Goal: Ask a question

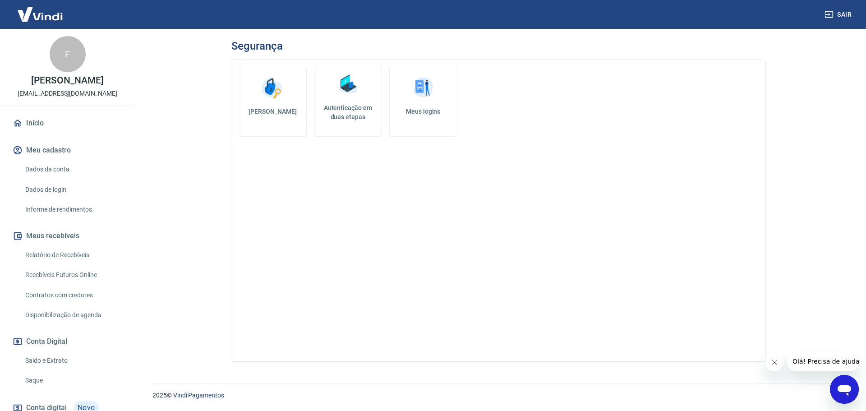
click at [853, 386] on div "Abrir janela de mensagens" at bounding box center [844, 389] width 27 height 27
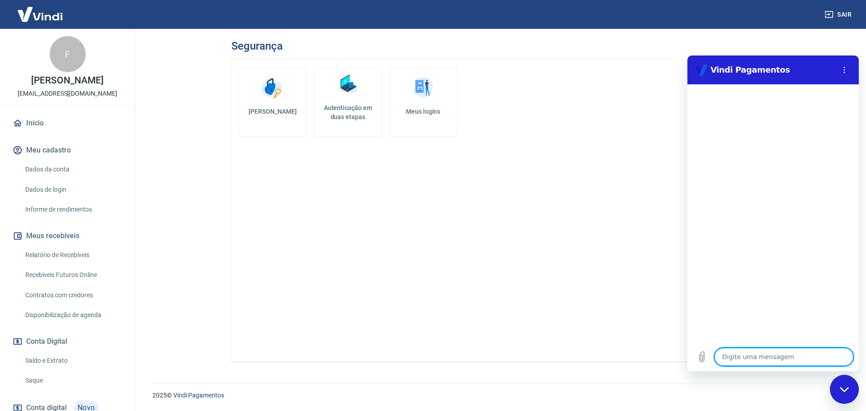
click at [655, 282] on div "Alterar senha Autenticação em duas etapas Meus logins" at bounding box center [498, 211] width 534 height 302
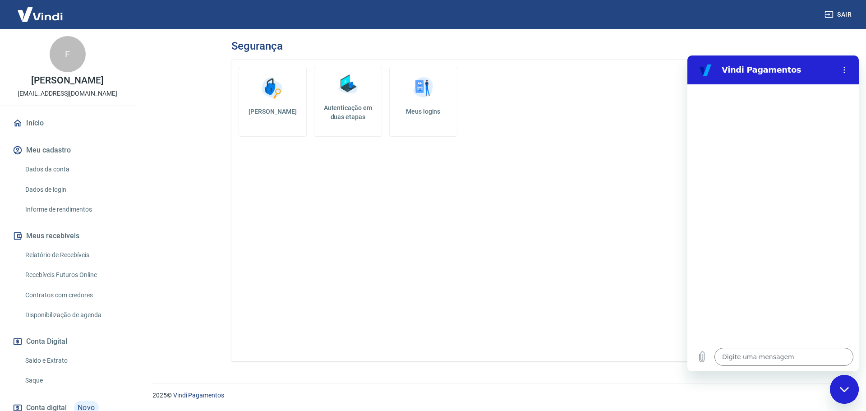
click at [856, 399] on div "2025 © Vindi Pagamentos" at bounding box center [498, 391] width 735 height 39
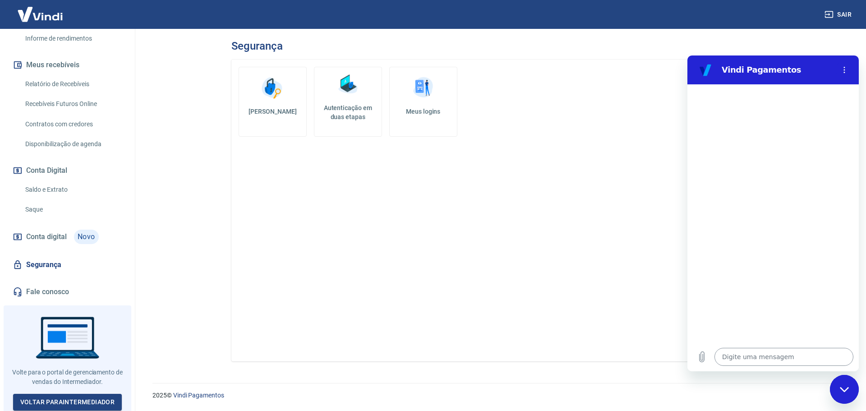
click at [784, 363] on textarea at bounding box center [783, 357] width 139 height 18
type textarea "o"
type textarea "x"
type textarea "ol"
type textarea "x"
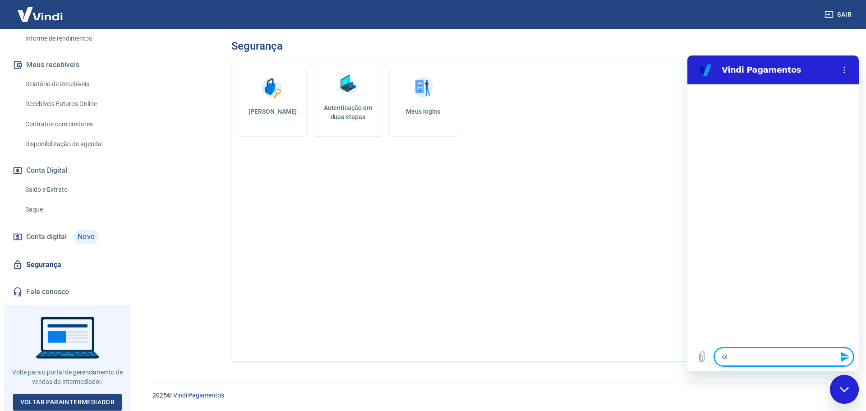
type textarea "olá"
type textarea "x"
type textarea "o"
type textarea "x"
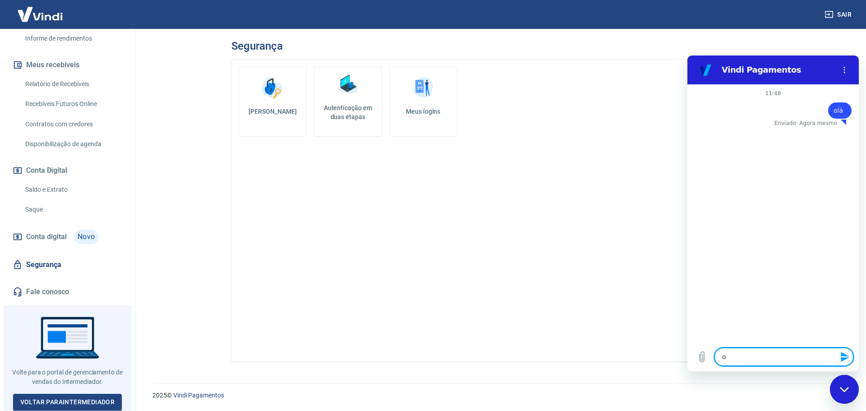
type textarea "ol"
type textarea "x"
type textarea "olá"
type textarea "x"
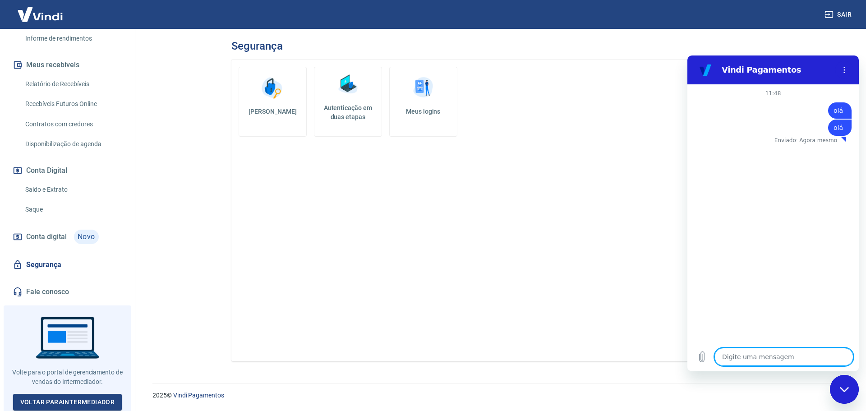
type textarea "o"
type textarea "x"
type textarea "ol"
type textarea "x"
type textarea "olá"
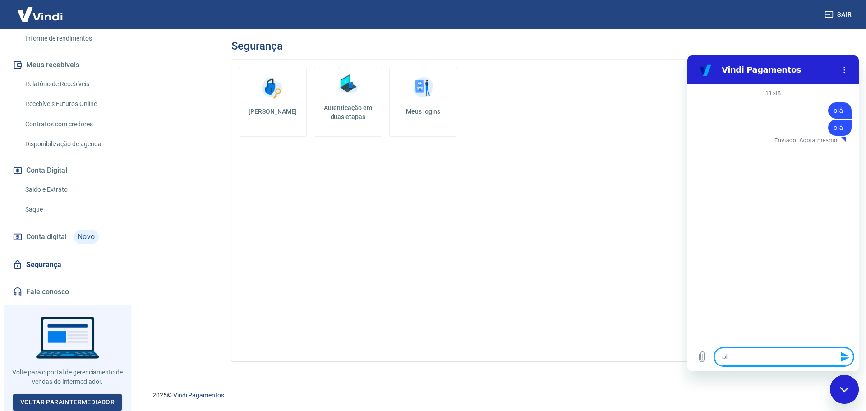
type textarea "x"
type textarea "o"
type textarea "x"
type textarea "ol"
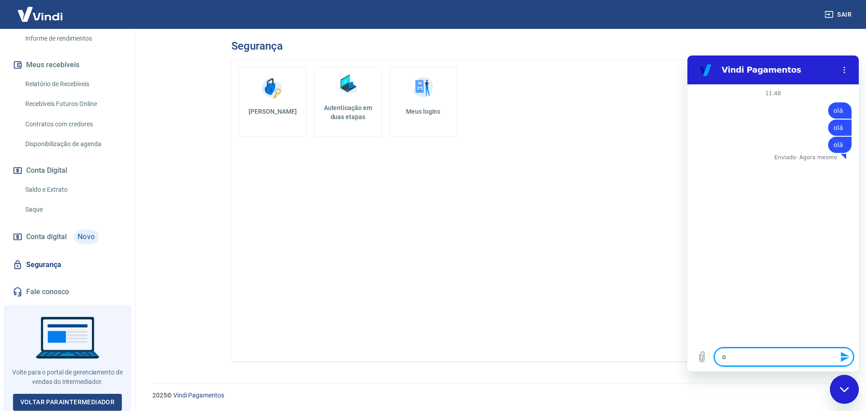
type textarea "x"
type textarea "olá"
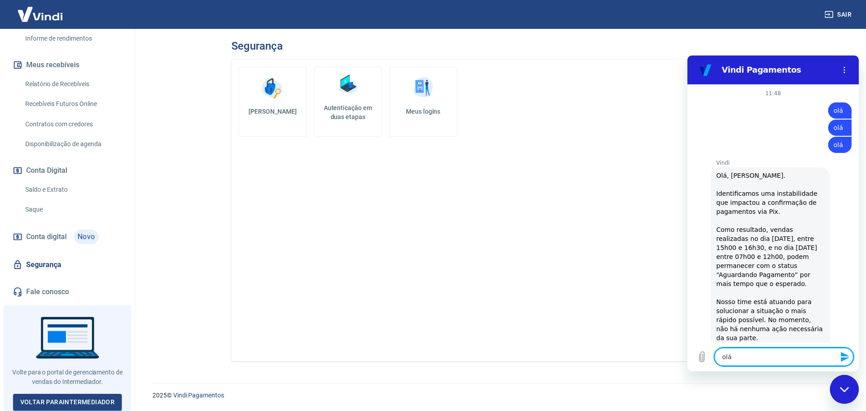
type textarea "x"
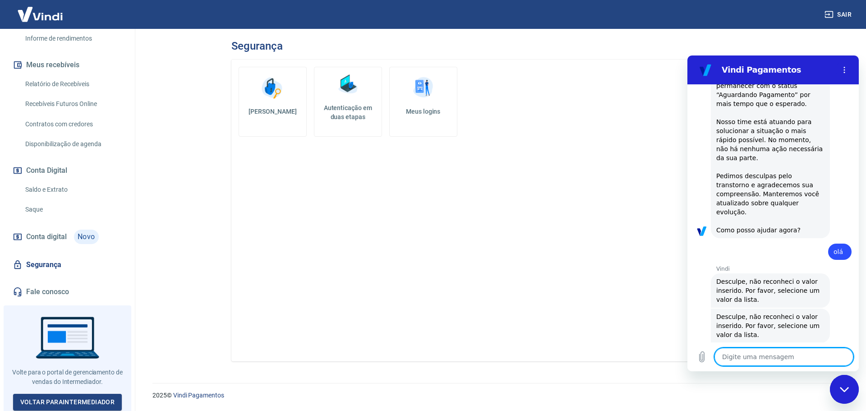
type textarea "x"
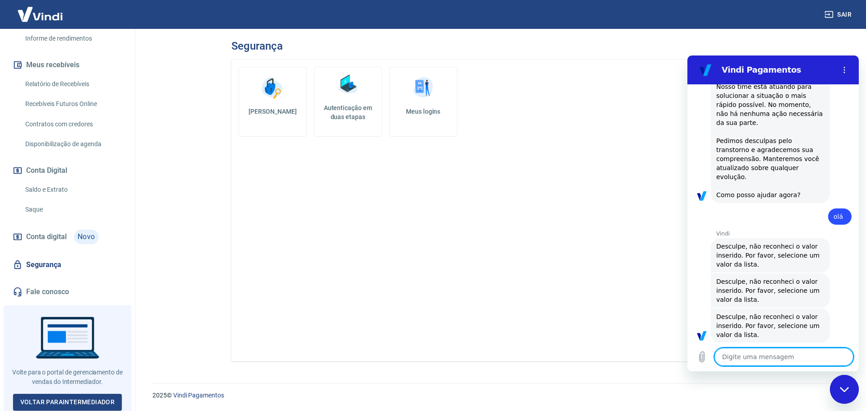
scroll to position [216, 0]
type textarea "f"
type textarea "x"
type textarea "fa"
type textarea "x"
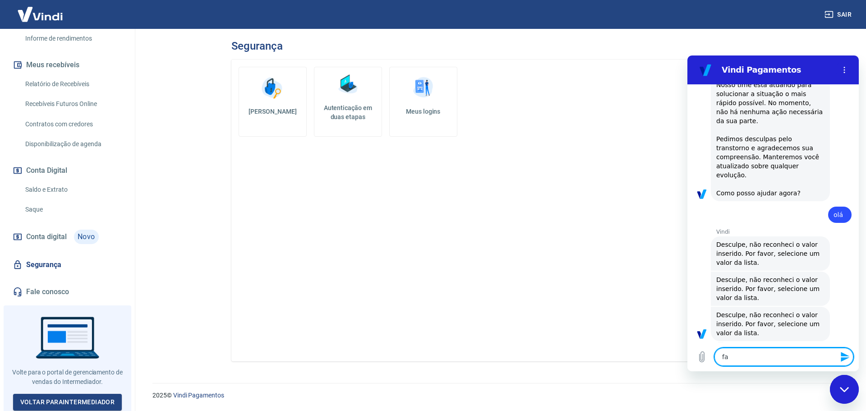
type textarea "fal"
type textarea "x"
type textarea "fala"
type textarea "x"
type textarea "falar"
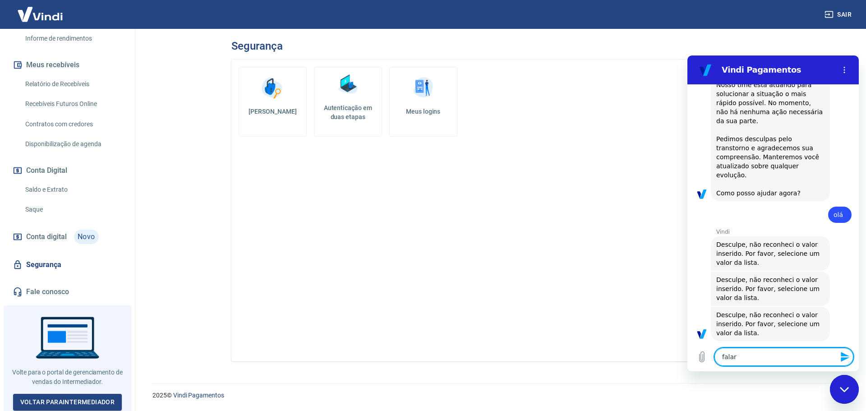
type textarea "x"
type textarea "falar"
type textarea "x"
type textarea "falar c"
type textarea "x"
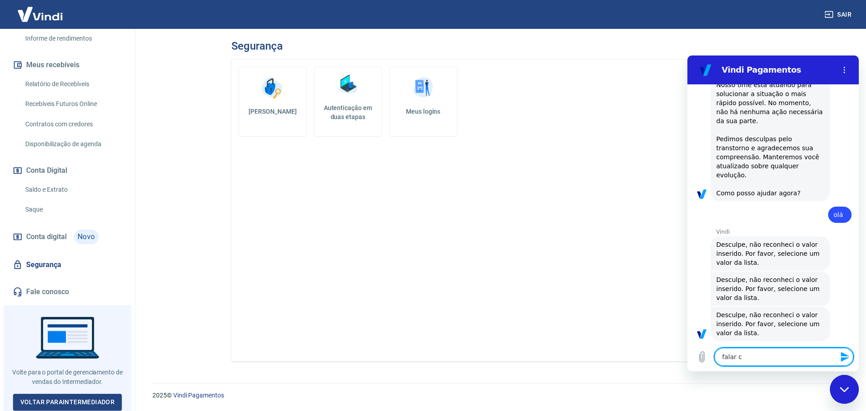
type textarea "falar co"
type textarea "x"
type textarea "falar com"
type textarea "x"
type textarea "falar com"
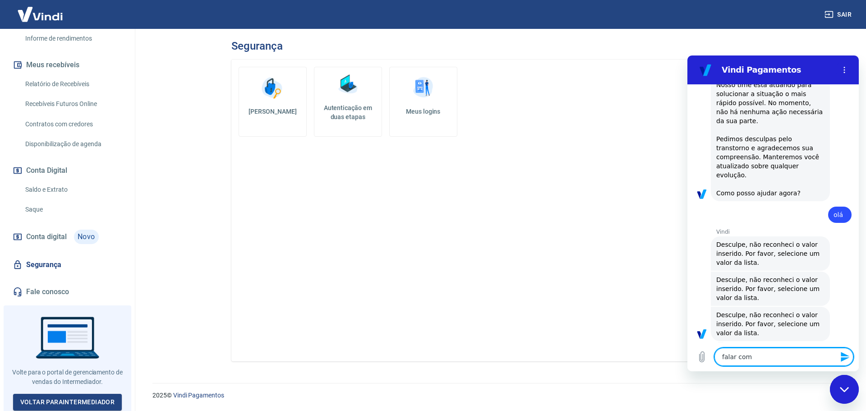
type textarea "x"
type textarea "falar com a"
type textarea "x"
type textarea "falar com at"
type textarea "x"
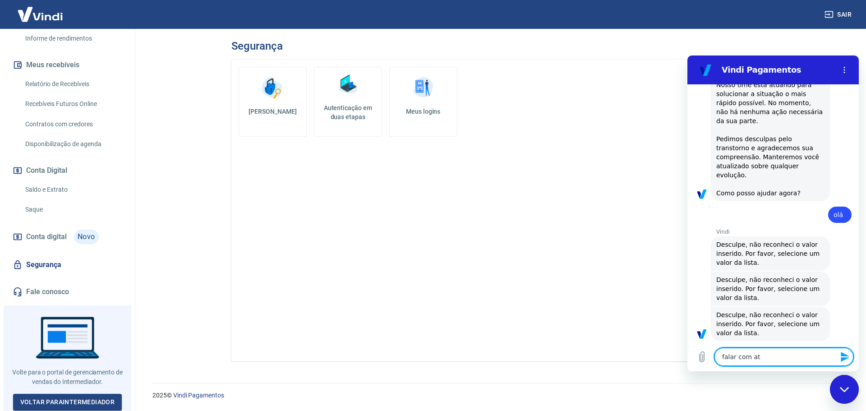
type textarea "falar com ate"
type textarea "x"
type textarea "falar com [GEOGRAPHIC_DATA]"
type textarea "x"
type textarea "falar com atend"
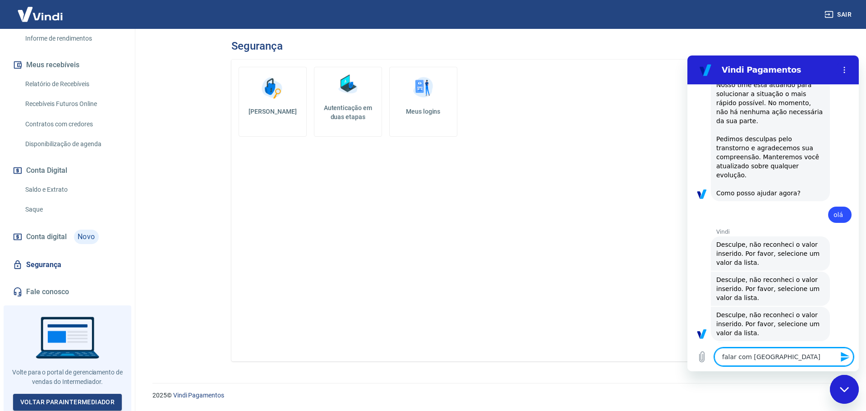
type textarea "x"
type textarea "falar com atendi"
type textarea "x"
type textarea "falar com atendim"
type textarea "x"
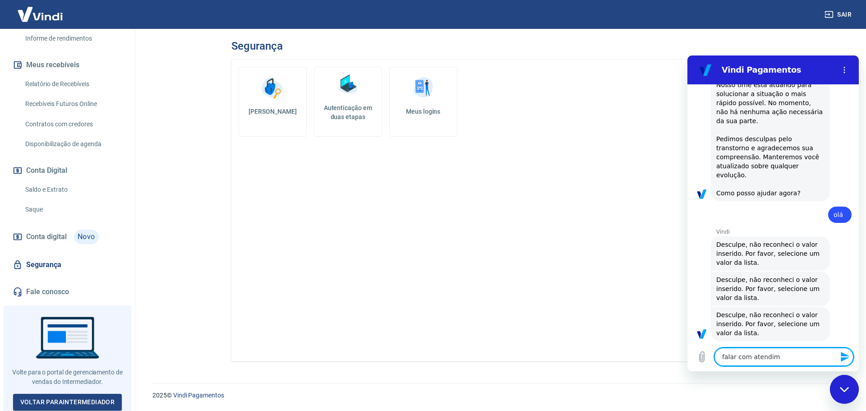
type textarea "falar com atendime"
type textarea "x"
type textarea "falar com atendimen"
type textarea "x"
type textarea "falar com atendiment"
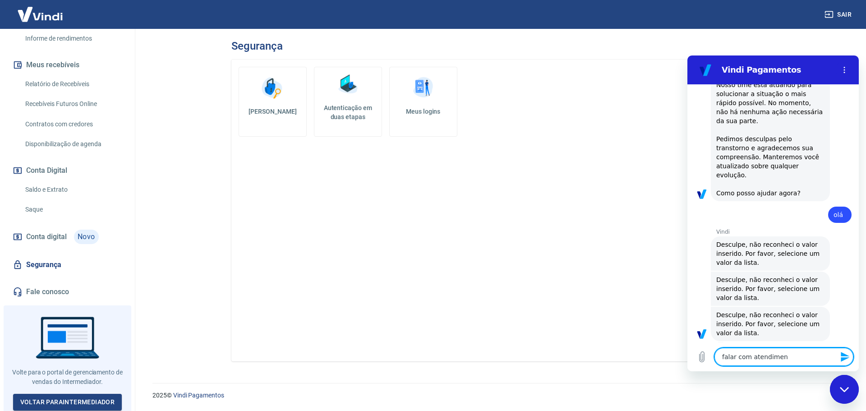
type textarea "x"
type textarea "falar com atendimento"
type textarea "x"
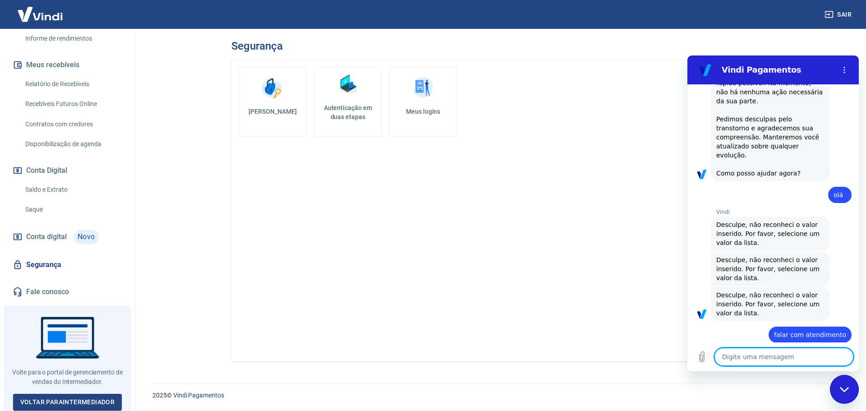
scroll to position [238, 0]
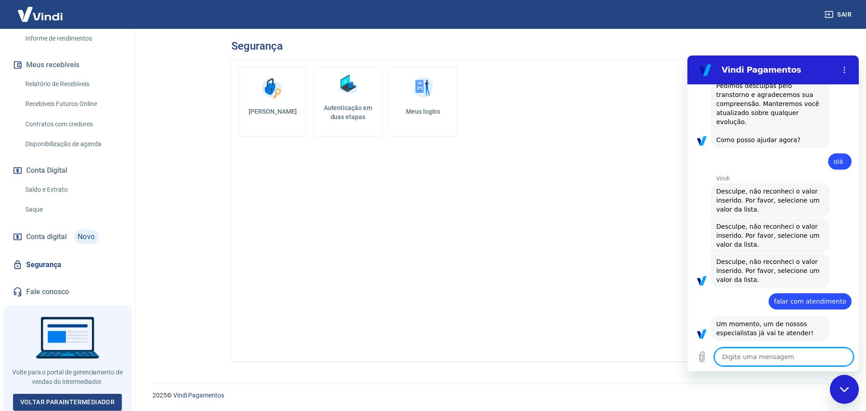
type textarea "x"
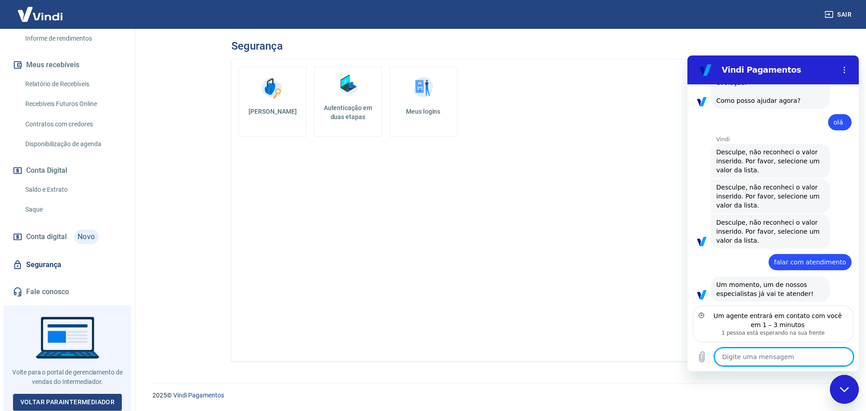
scroll to position [310, 0]
click at [561, 271] on div "Alterar senha Autenticação em duas etapas Meus logins" at bounding box center [498, 211] width 534 height 302
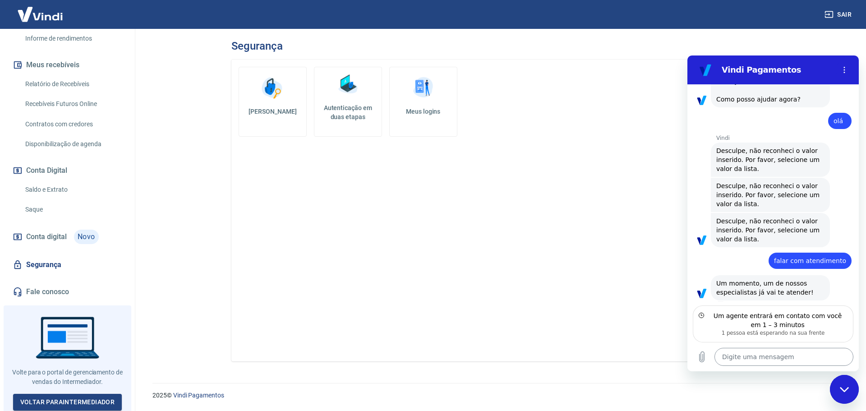
click at [757, 357] on textarea at bounding box center [783, 357] width 139 height 18
type textarea "O"
type textarea "x"
type textarea "Ol"
type textarea "x"
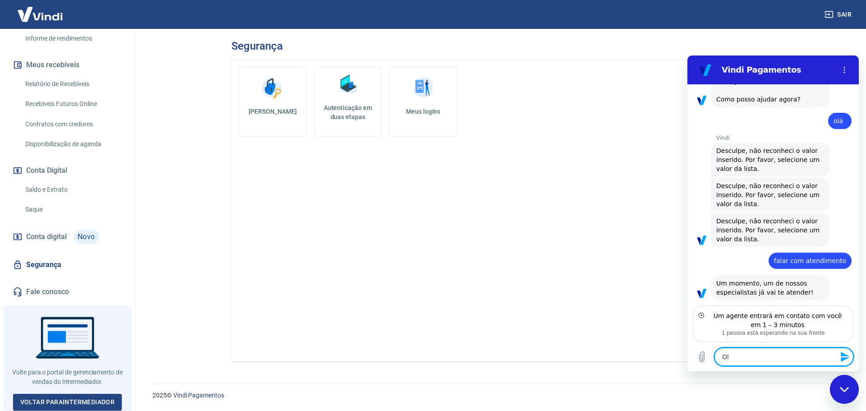
type textarea "Olá"
type textarea "x"
type textarea "Olá,"
type textarea "x"
type textarea "Olá,"
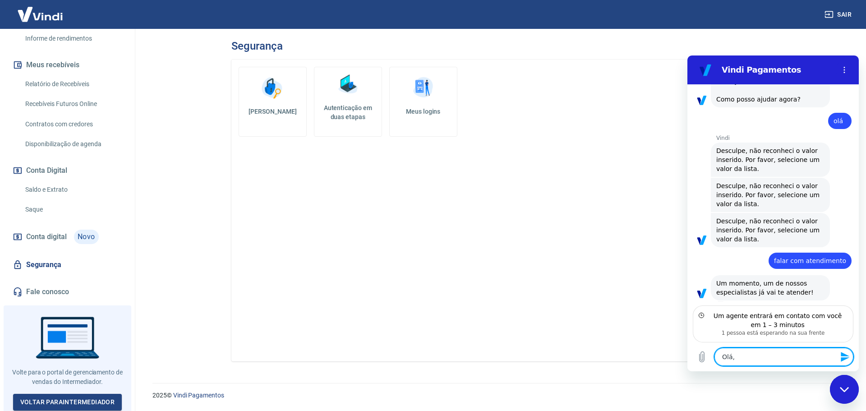
type textarea "x"
type textarea "Olá, t"
type textarea "x"
type textarea "Olá, tu"
type textarea "x"
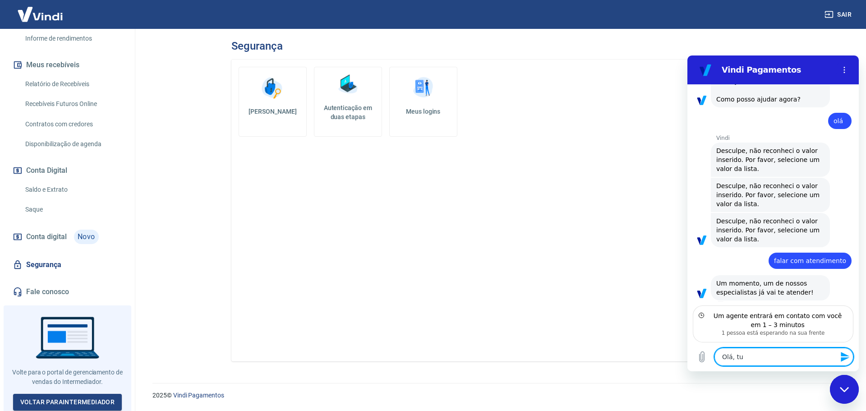
type textarea "Olá, tud"
type textarea "x"
type textarea "Olá, tudo"
type textarea "x"
type textarea "Olá, tudo"
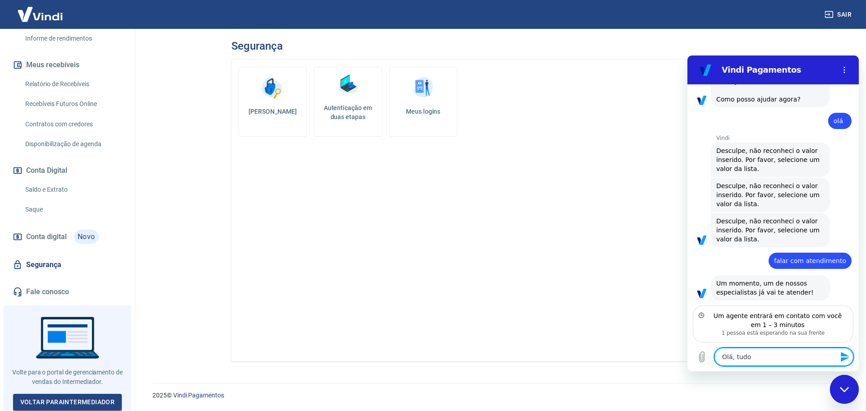
type textarea "x"
type textarea "Olá, tudo b"
type textarea "x"
type textarea "Olá, tudo be"
type textarea "x"
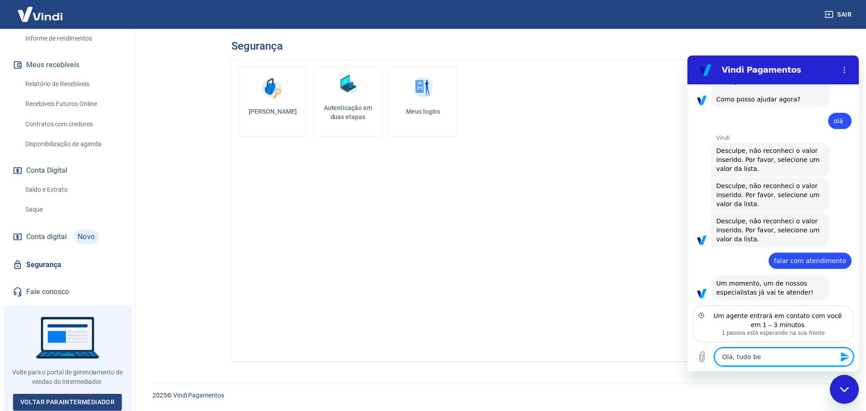
type textarea "Olá, tudo bem"
type textarea "x"
type textarea "Olá, tudo bem?"
type textarea "x"
type textarea "Olá, tudo bem?"
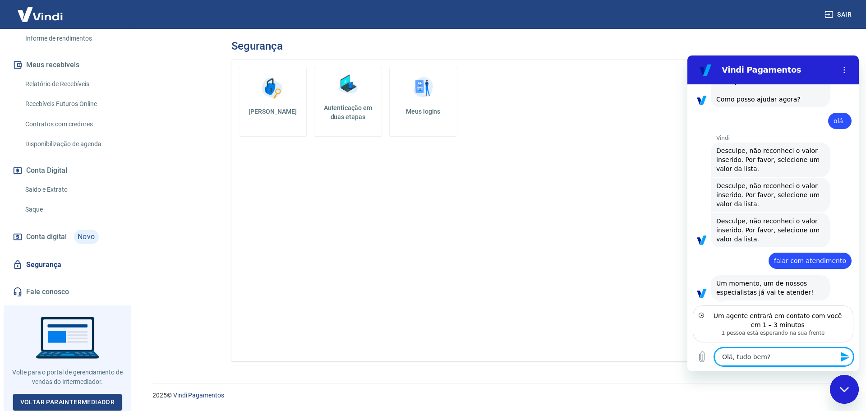
type textarea "x"
type textarea "Olá, tudo bem? p"
type textarea "x"
type textarea "Olá, tudo bem? pr"
type textarea "x"
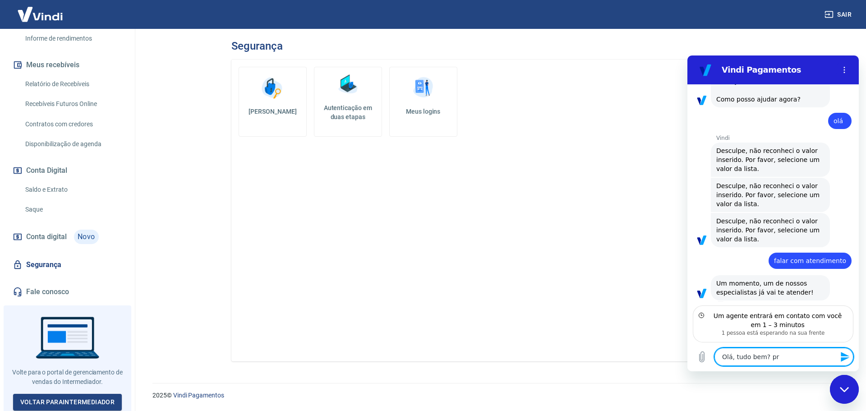
type textarea "Olá, tudo bem? pre"
type textarea "x"
type textarea "Olá, tudo bem? prec"
type textarea "x"
type textarea "Olá, tudo bem? preci"
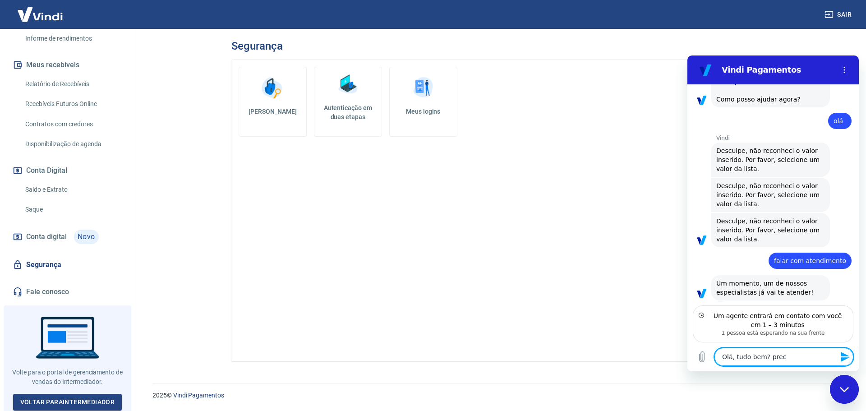
type textarea "x"
type textarea "Olá, tudo bem? precis"
type textarea "x"
type textarea "Olá, tudo bem? preciso"
type textarea "x"
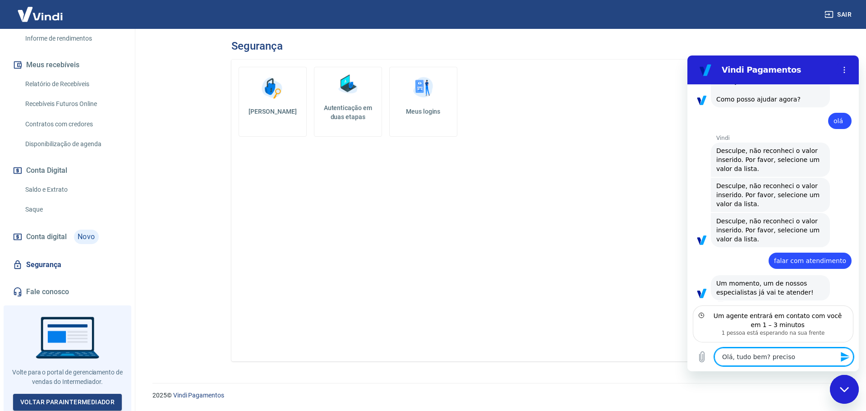
type textarea "Olá, tudo bem? preciso"
type textarea "x"
type textarea "Olá, tudo bem? preciso d"
type textarea "x"
type textarea "Olá, tudo bem? preciso de"
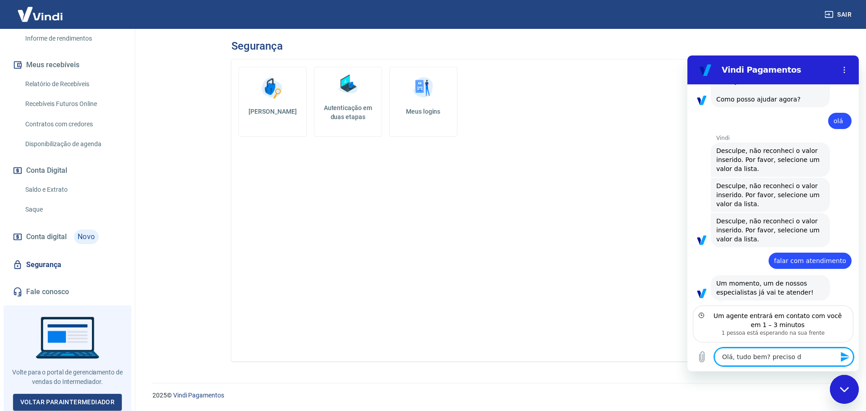
type textarea "x"
type textarea "Olá, tudo bem? preciso de"
type textarea "x"
type textarea "Olá, tudo bem? preciso de a"
type textarea "x"
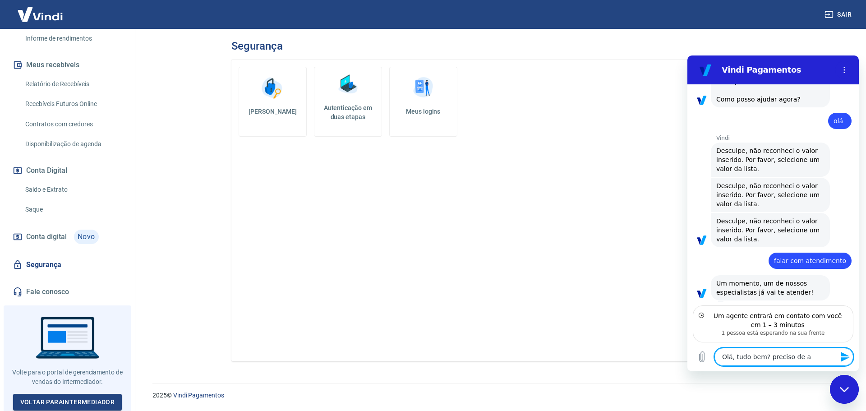
type textarea "Olá, tudo bem? preciso de al"
type textarea "x"
type textarea "Olá, tudo bem? preciso de alg"
type textarea "x"
type textarea "Olá, tudo bem? preciso de algu"
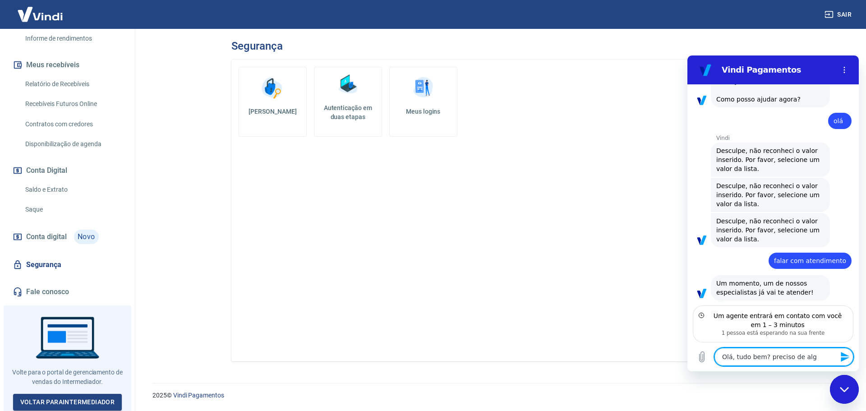
type textarea "x"
type textarea "Olá, tudo bem? preciso de algun"
type textarea "x"
type textarea "Olá, tudo bem? preciso de alguns"
type textarea "x"
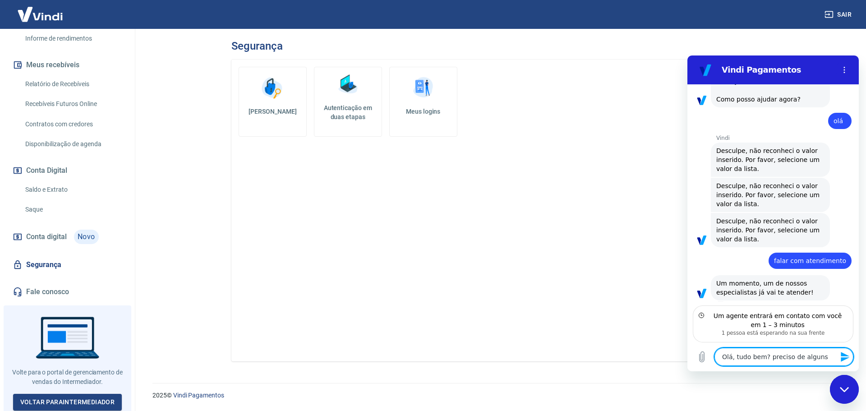
type textarea "Olá, tudo bem? preciso de alguns"
type textarea "x"
type textarea "Olá, tudo bem? preciso de alguns d"
type textarea "x"
type textarea "Olá, tudo bem? preciso de alguns da"
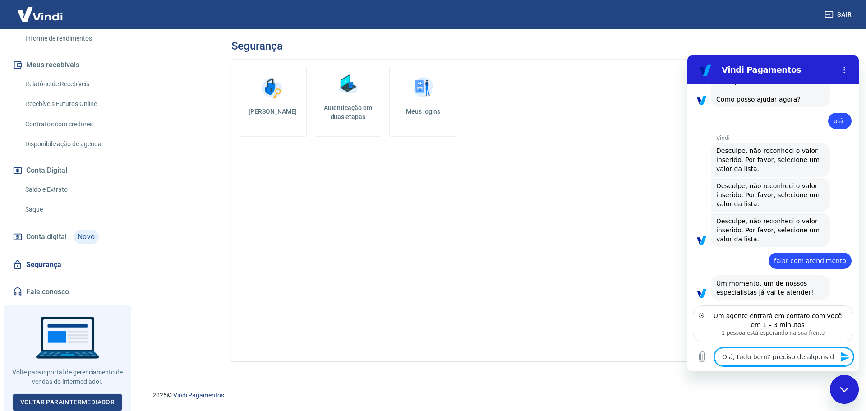
type textarea "x"
type textarea "Olá, tudo bem? preciso de alguns dad"
type textarea "x"
type textarea "Olá, tudo bem? preciso de alguns dado"
type textarea "x"
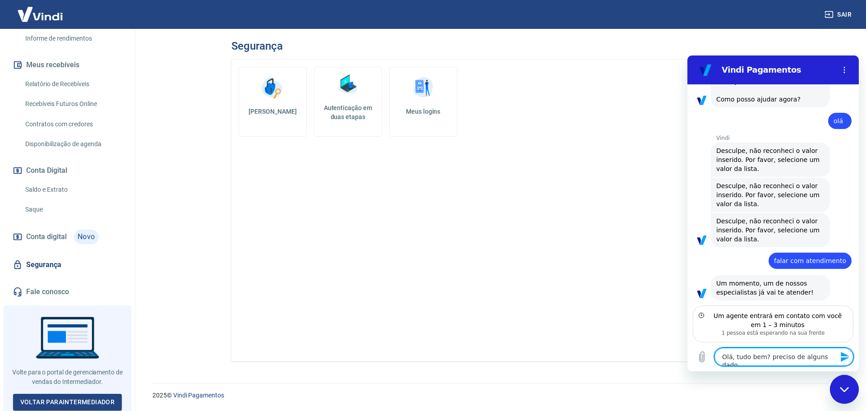
type textarea "Olá, tudo bem? preciso de alguns dados"
type textarea "x"
type textarea "Olá, tudo bem? preciso de alguns dados"
type textarea "x"
type textarea "Olá, tudo bem? preciso de alguns dados p"
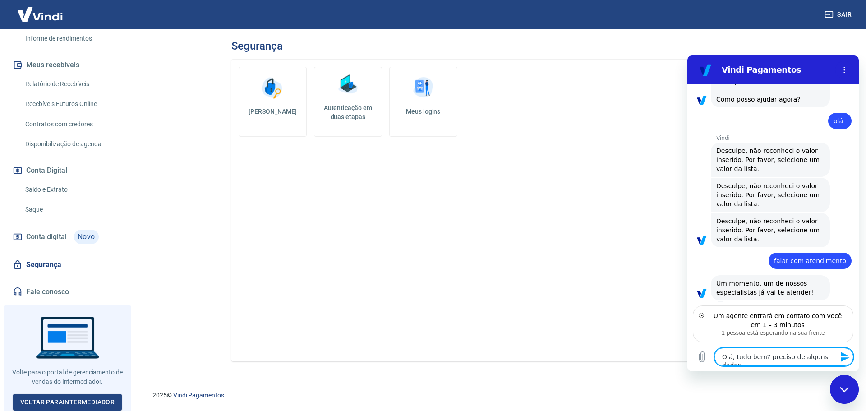
type textarea "x"
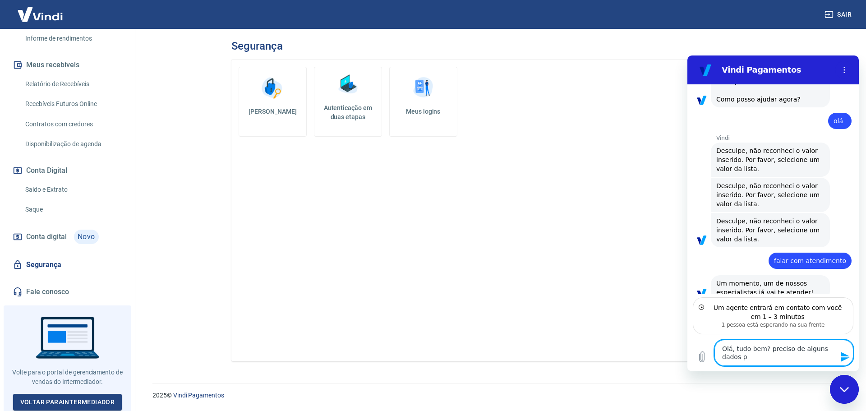
type textarea "Olá, tudo bem? preciso de alguns dados pa"
type textarea "x"
type textarea "Olá, tudo bem? preciso de alguns dados par"
type textarea "x"
type textarea "Olá, tudo bem? preciso de alguns dados para"
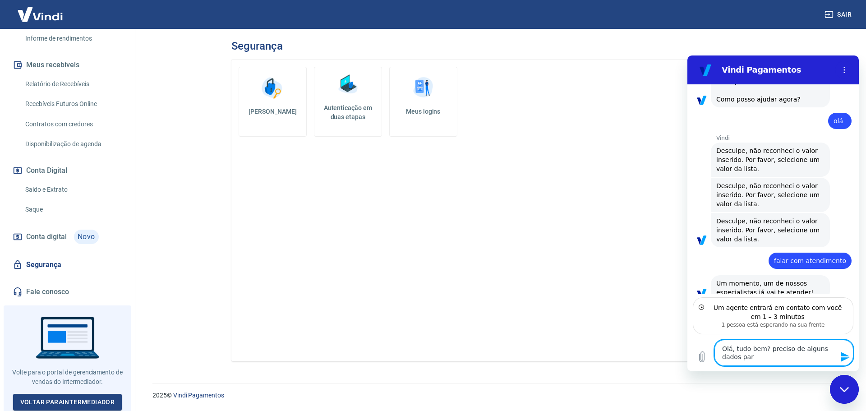
type textarea "x"
type textarea "Olá, tudo bem? preciso de alguns dados para"
type textarea "x"
type textarea "Olá, tudo bem? preciso de alguns dados para v"
type textarea "x"
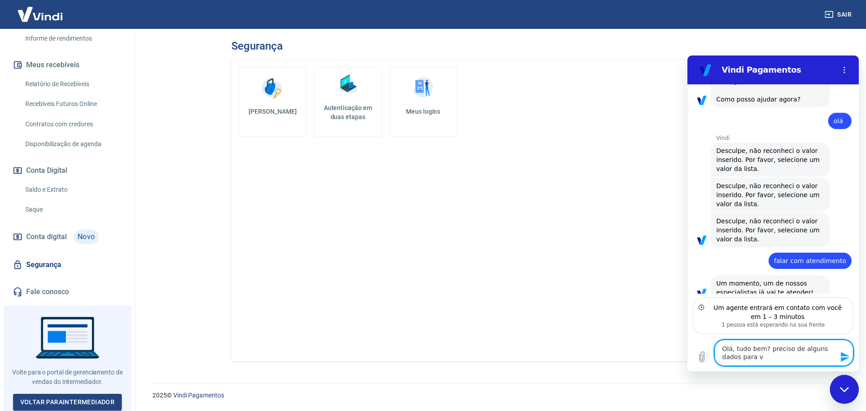
type textarea "Olá, tudo bem? preciso de alguns dados para vi"
type textarea "x"
type textarea "Olá, tudo bem? preciso de alguns dados para vin"
type textarea "x"
type textarea "Olá, tudo bem? preciso de alguns dados para vinc"
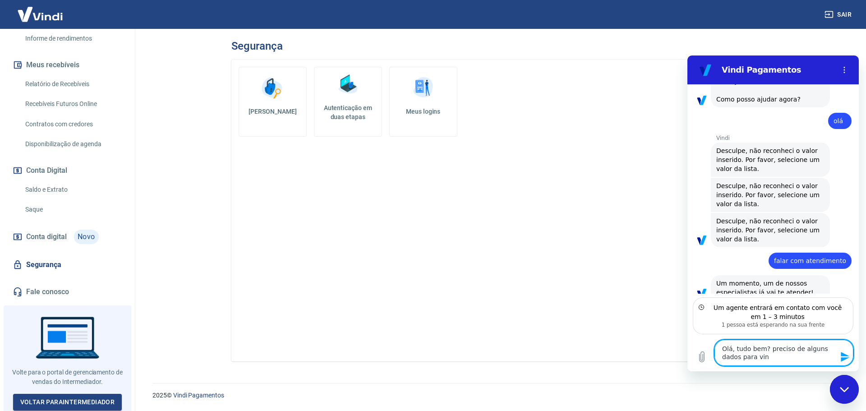
type textarea "x"
type textarea "Olá, tudo bem? preciso de alguns dados para vincu"
type textarea "x"
type textarea "Olá, tudo bem? preciso de alguns dados para vincul"
type textarea "x"
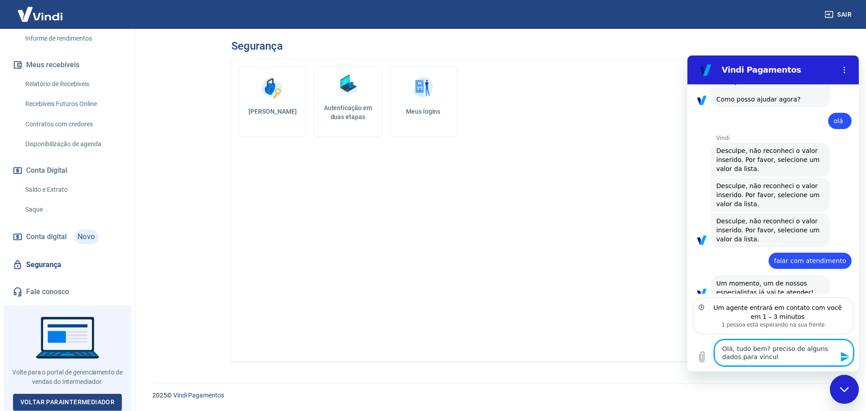
type textarea "Olá, tudo bem? preciso de alguns dados para vincula"
type textarea "x"
type textarea "Olá, tudo bem? preciso de alguns dados para vincular"
type textarea "x"
type textarea "Olá, tudo bem? preciso de alguns dados para vincular"
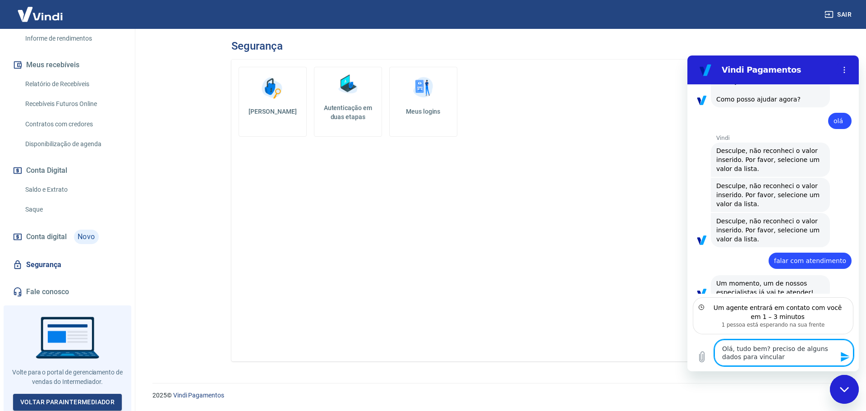
type textarea "x"
type textarea "Olá, tudo bem? preciso de alguns dados para vincular a"
type textarea "x"
type textarea "Olá, tudo bem? preciso de alguns dados para vincular a"
type textarea "x"
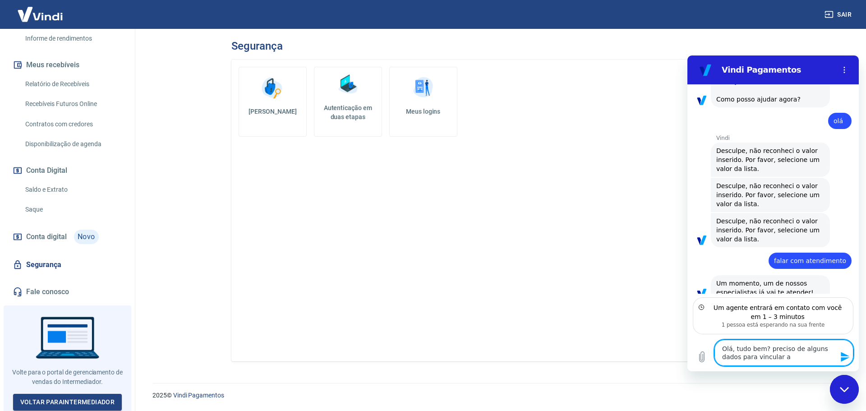
type textarea "Olá, tudo bem? preciso de alguns dados para vincular a v"
type textarea "x"
type textarea "Olá, tudo bem? preciso de alguns dados para vincular a vi"
type textarea "x"
type textarea "Olá, tudo bem? preciso de alguns dados para vincular a vin"
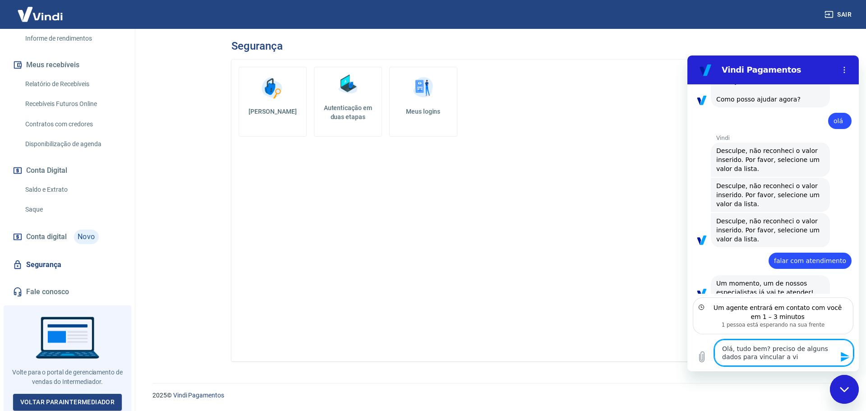
type textarea "x"
type textarea "Olá, tudo bem? preciso de alguns dados para vincular a vind"
type textarea "x"
type textarea "Olá, tudo bem? preciso de alguns dados para vincular a vindi"
type textarea "x"
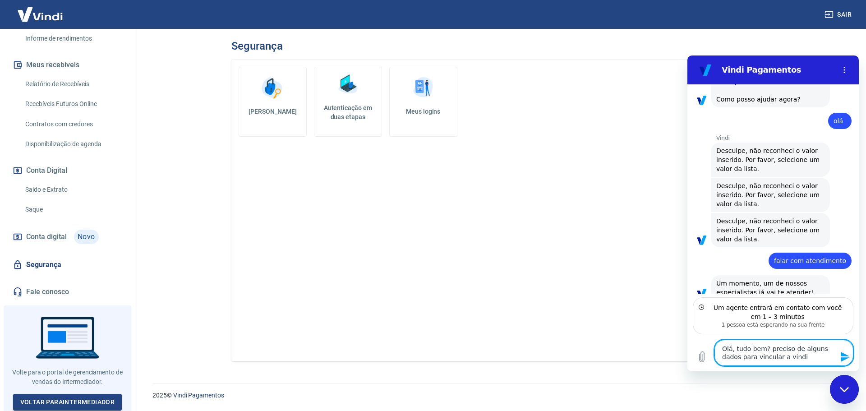
type textarea "Olá, tudo bem? preciso de alguns dados para vincular a vindi"
type textarea "x"
type textarea "Olá, tudo bem? preciso de alguns dados para vincular a vindi c"
type textarea "x"
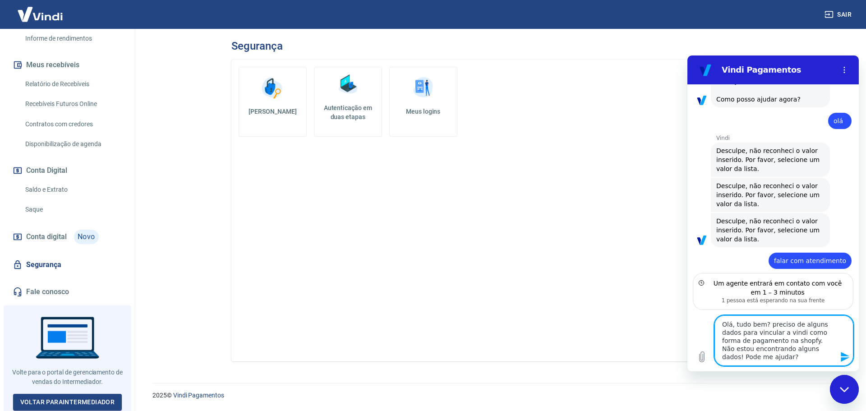
click at [777, 340] on textarea "Olá, tudo bem? preciso de alguns dados para vincular a vindi como forma de paga…" at bounding box center [783, 340] width 139 height 51
click at [772, 359] on textarea "Olá, tudo bem? preciso de alguns dados para vincular a vindi como forma de paga…" at bounding box center [783, 340] width 139 height 51
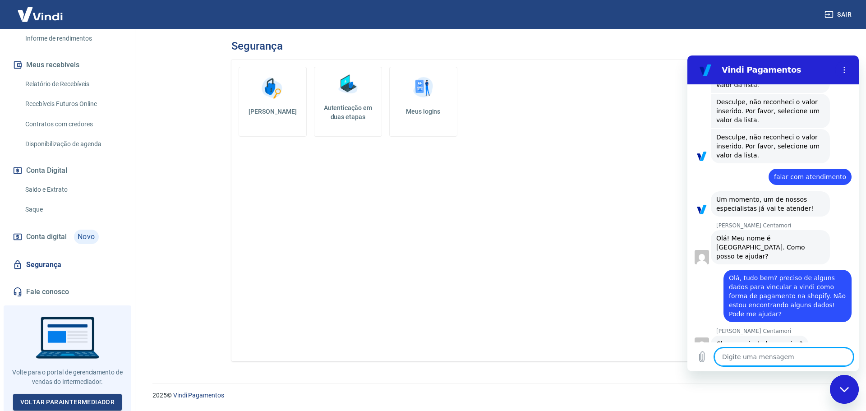
scroll to position [395, 0]
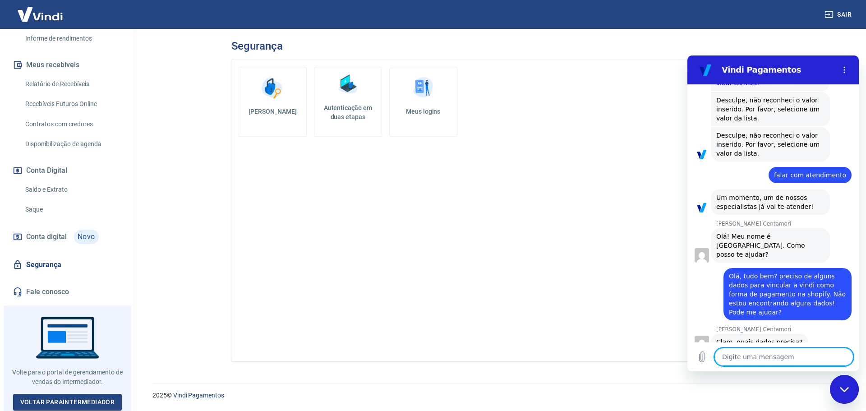
click at [760, 360] on textarea at bounding box center [783, 357] width 139 height 18
paste textarea "Token da sua conta"
drag, startPoint x: 810, startPoint y: 360, endPoint x: 781, endPoint y: 359, distance: 28.9
click at [781, 359] on textarea "preciso do Token da sua conta" at bounding box center [783, 357] width 139 height 18
click at [792, 361] on textarea "preciso do Token da sua conta" at bounding box center [783, 357] width 139 height 18
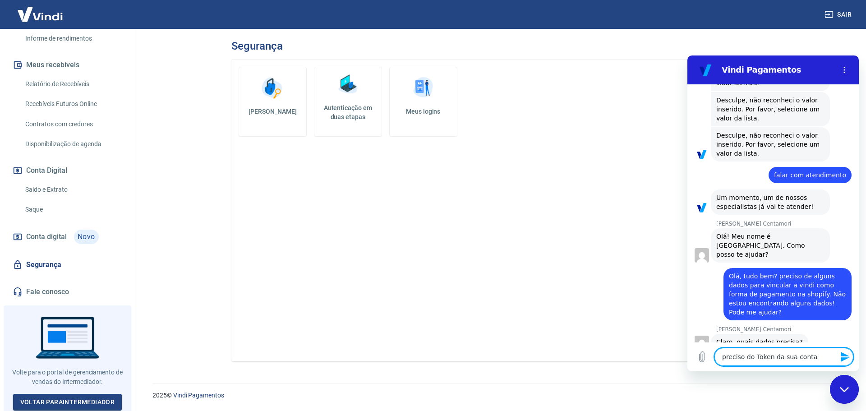
drag, startPoint x: 789, startPoint y: 359, endPoint x: 780, endPoint y: 358, distance: 9.0
click at [780, 358] on textarea "preciso do Token da sua conta" at bounding box center [783, 357] width 139 height 18
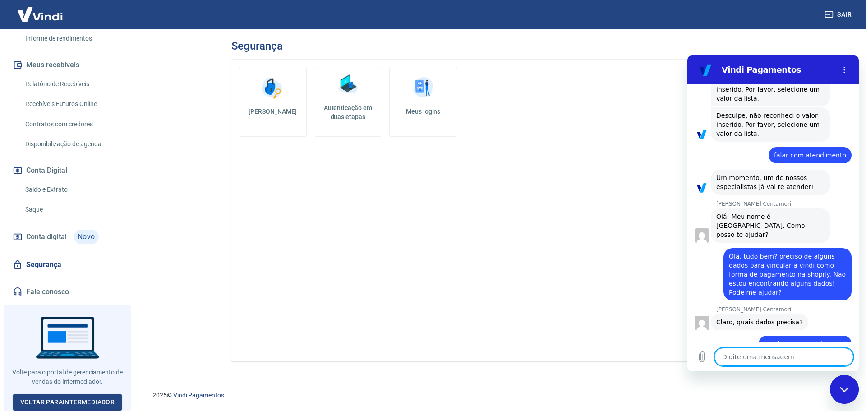
scroll to position [417, 0]
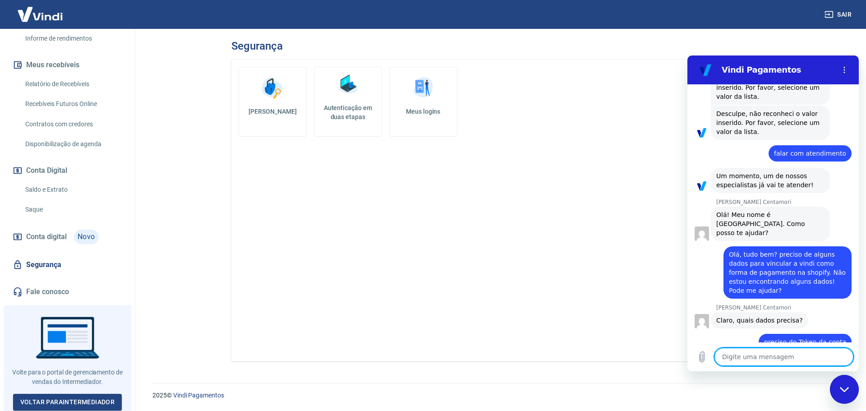
click at [753, 360] on textarea at bounding box center [783, 357] width 139 height 18
click at [846, 359] on icon "Enviar mensagem" at bounding box center [845, 357] width 9 height 10
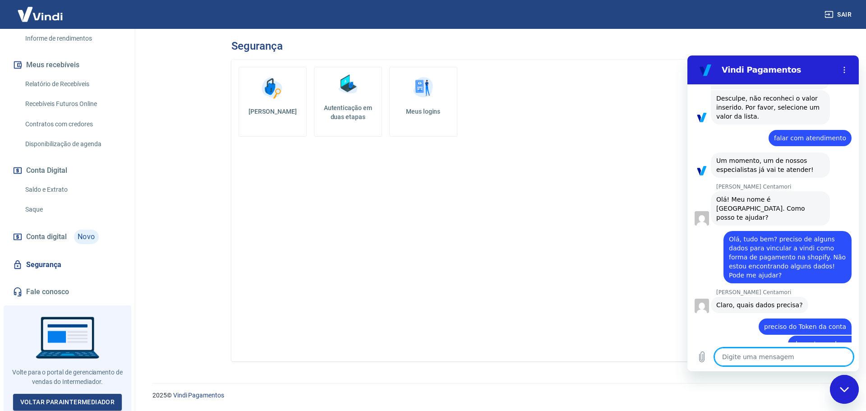
scroll to position [434, 0]
